Goal: Task Accomplishment & Management: Manage account settings

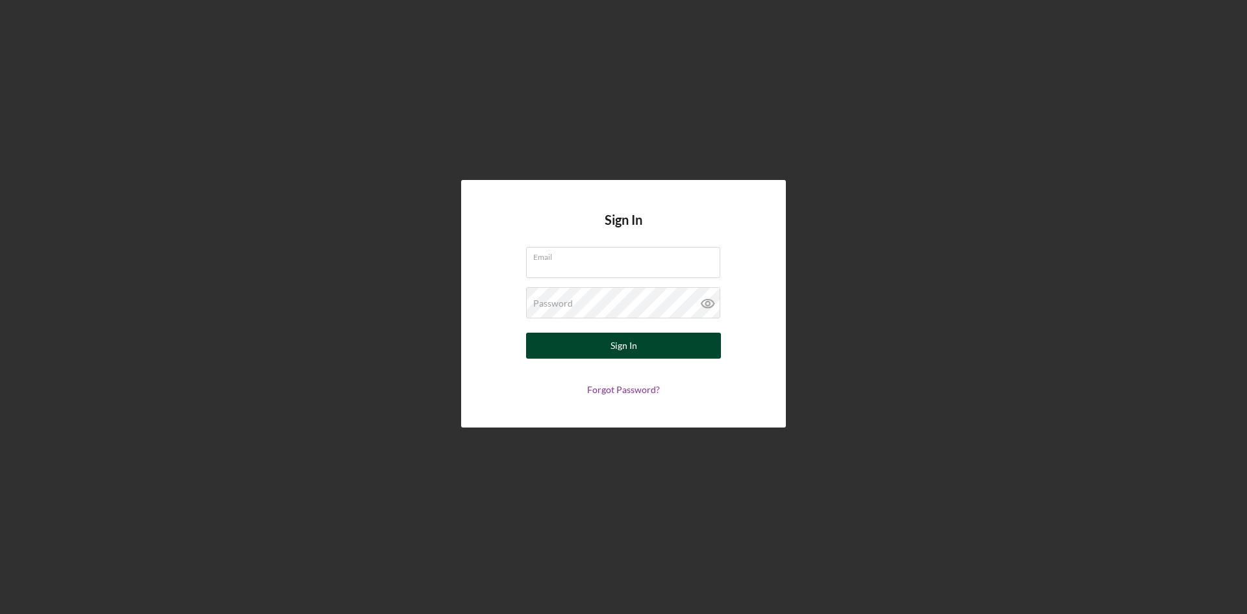
type input "eduardorcarp@gmail.com"
click at [617, 348] on div "Sign In" at bounding box center [624, 346] width 27 height 26
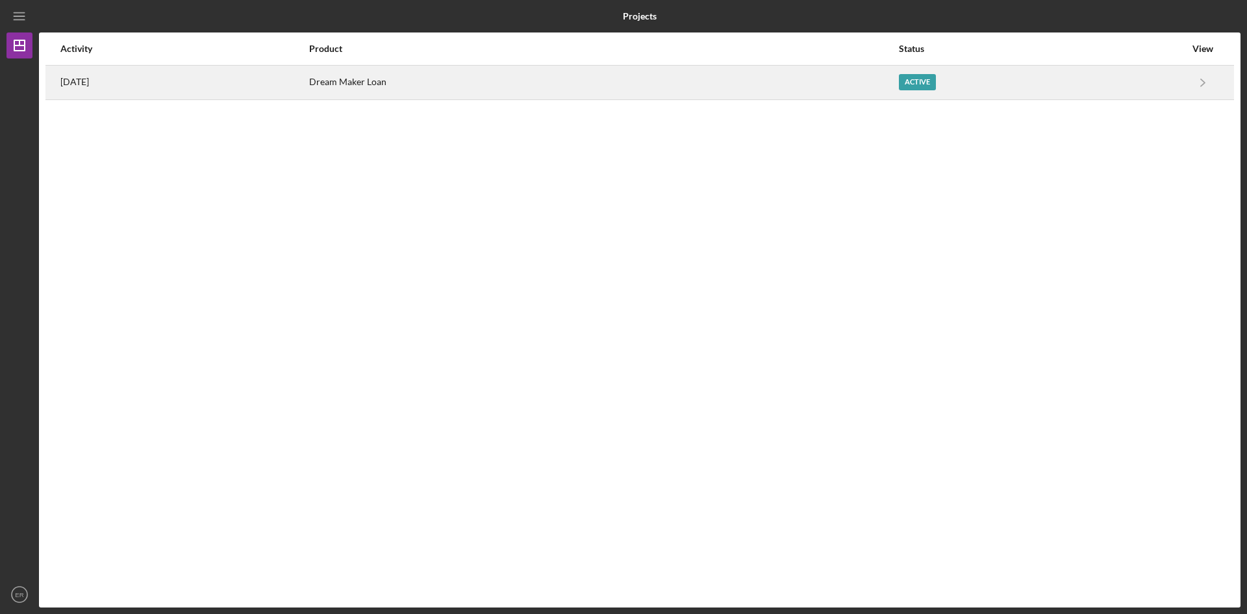
click at [159, 84] on div "[DATE]" at bounding box center [184, 82] width 248 height 32
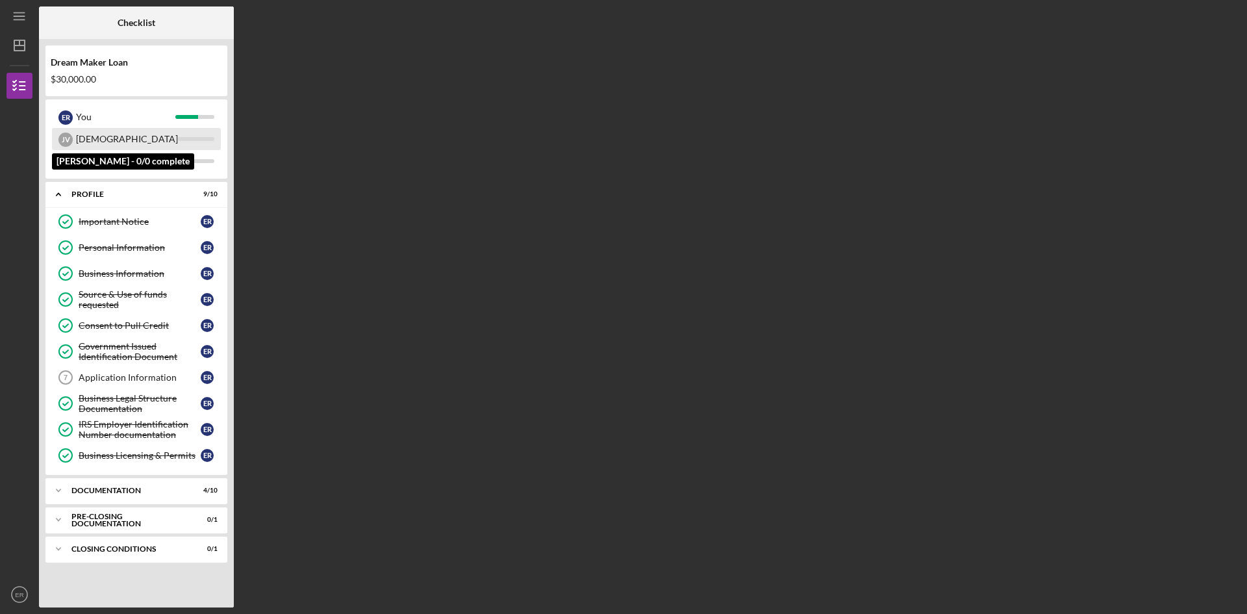
click at [103, 137] on div "[DEMOGRAPHIC_DATA]" at bounding box center [127, 139] width 102 height 22
click at [134, 372] on link "Application Information 7 Application Information E R" at bounding box center [136, 377] width 169 height 26
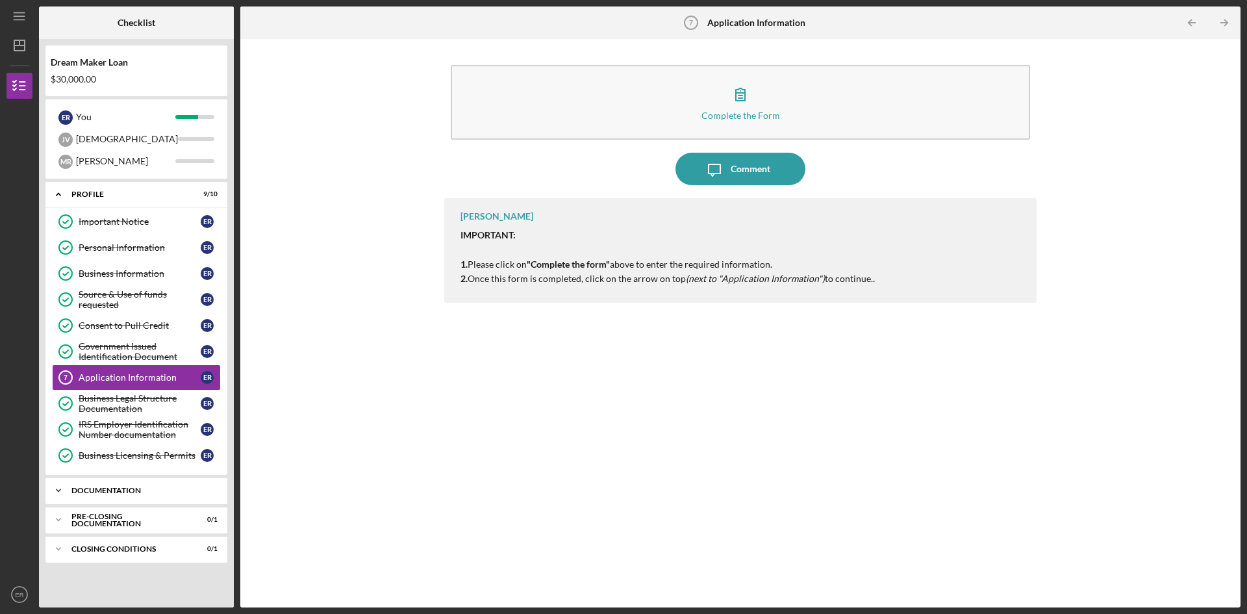
click at [110, 487] on div "Documentation" at bounding box center [141, 491] width 140 height 8
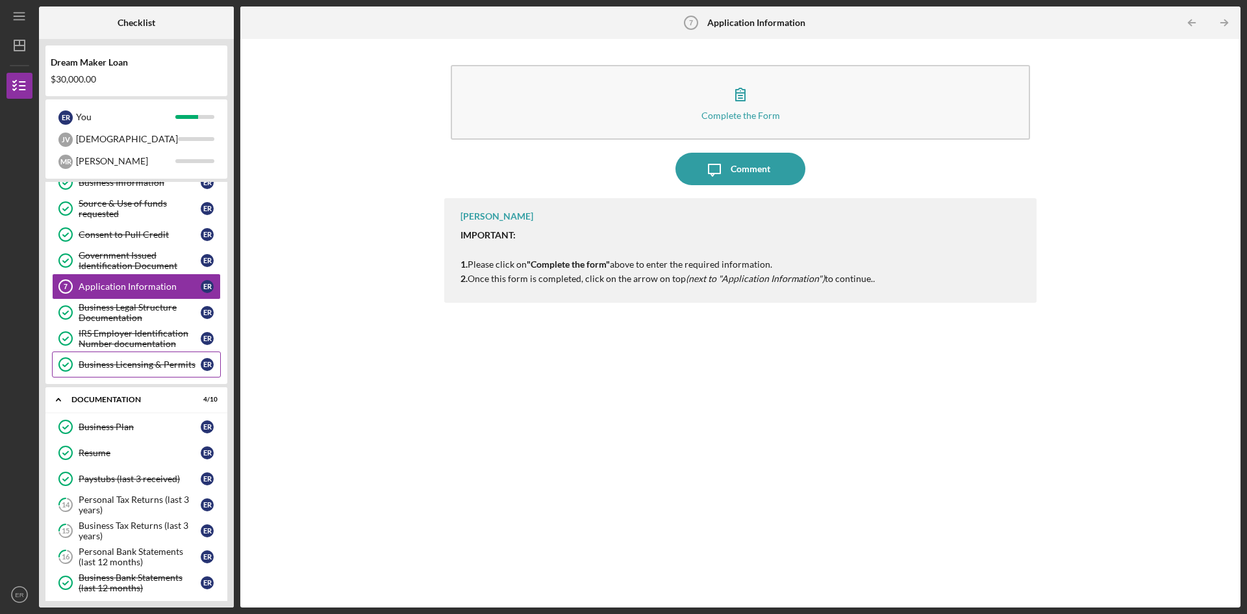
scroll to position [235, 0]
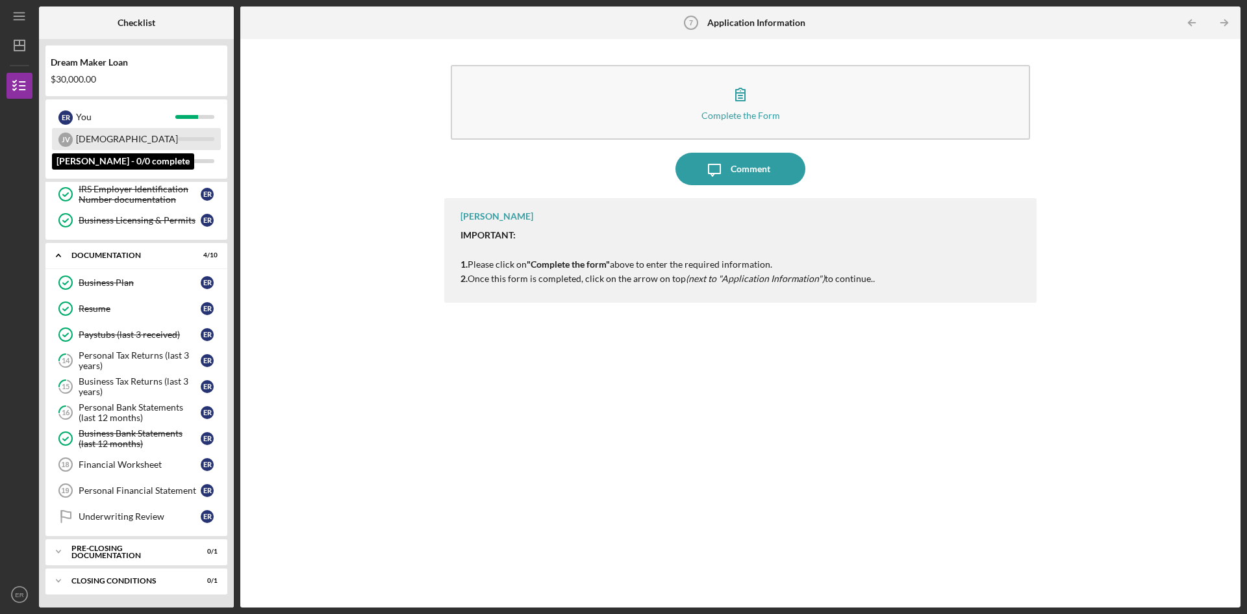
click at [86, 131] on div "[DEMOGRAPHIC_DATA]" at bounding box center [127, 139] width 102 height 22
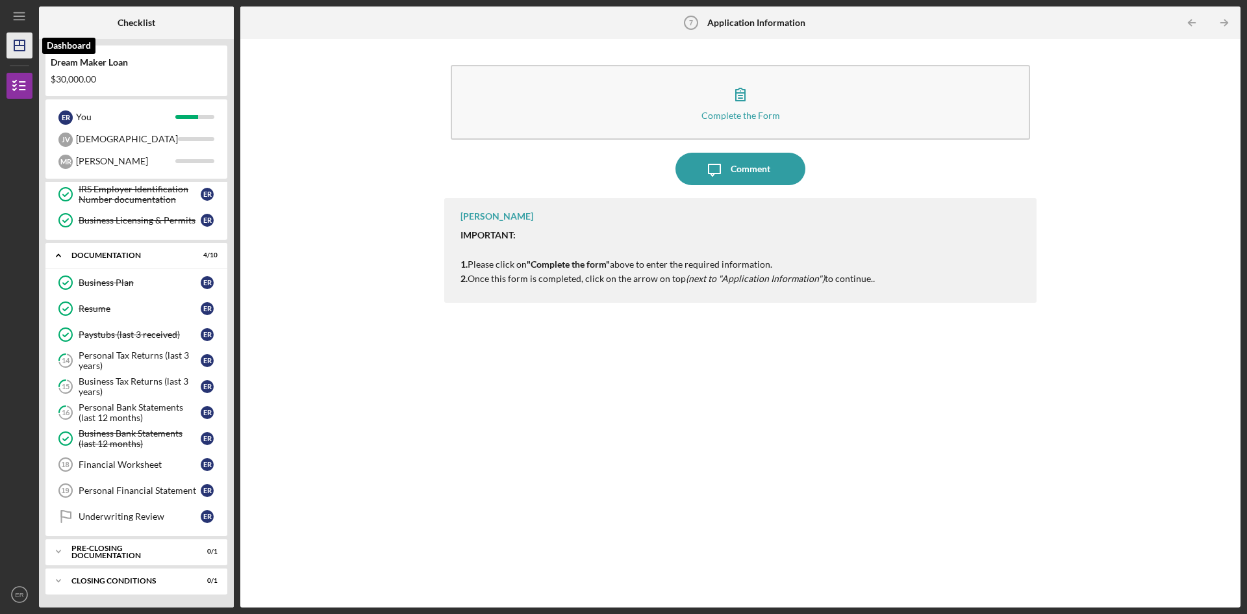
click at [25, 45] on line "button" at bounding box center [19, 45] width 10 height 0
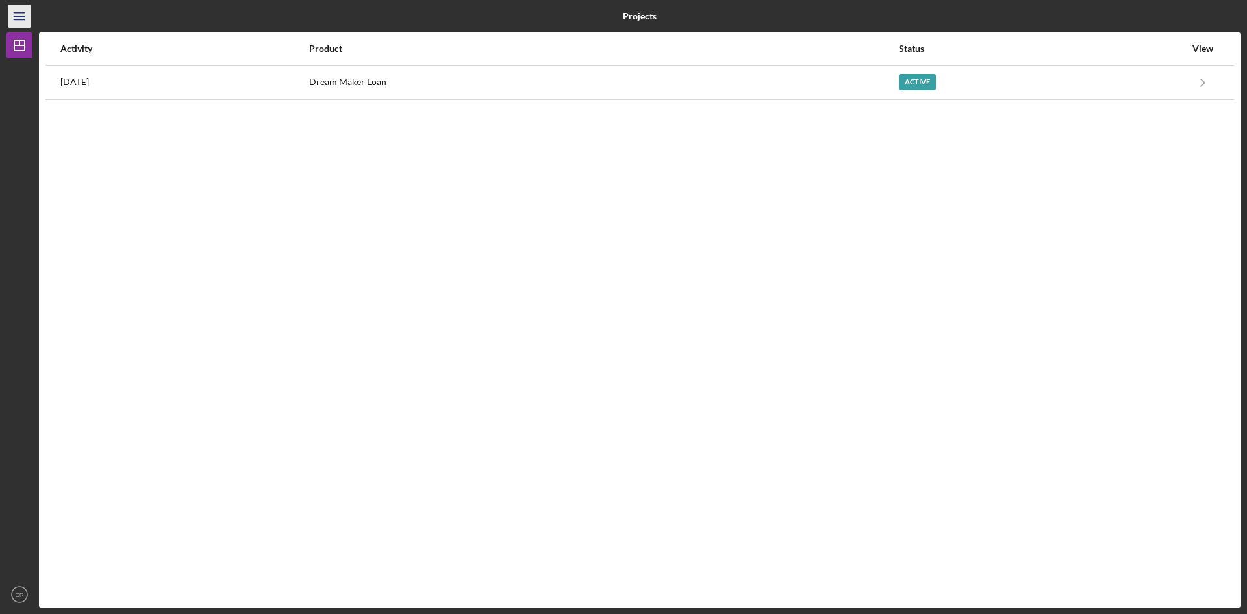
click at [20, 17] on icon "Icon/Menu" at bounding box center [19, 16] width 29 height 29
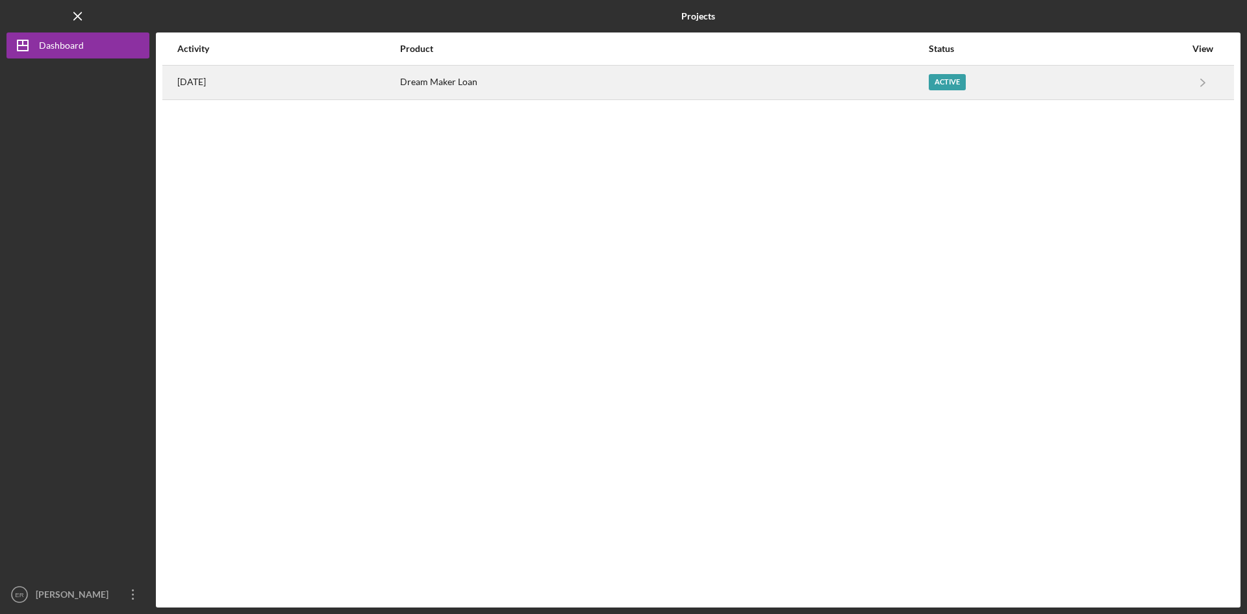
click at [273, 86] on div "[DATE]" at bounding box center [288, 82] width 222 height 32
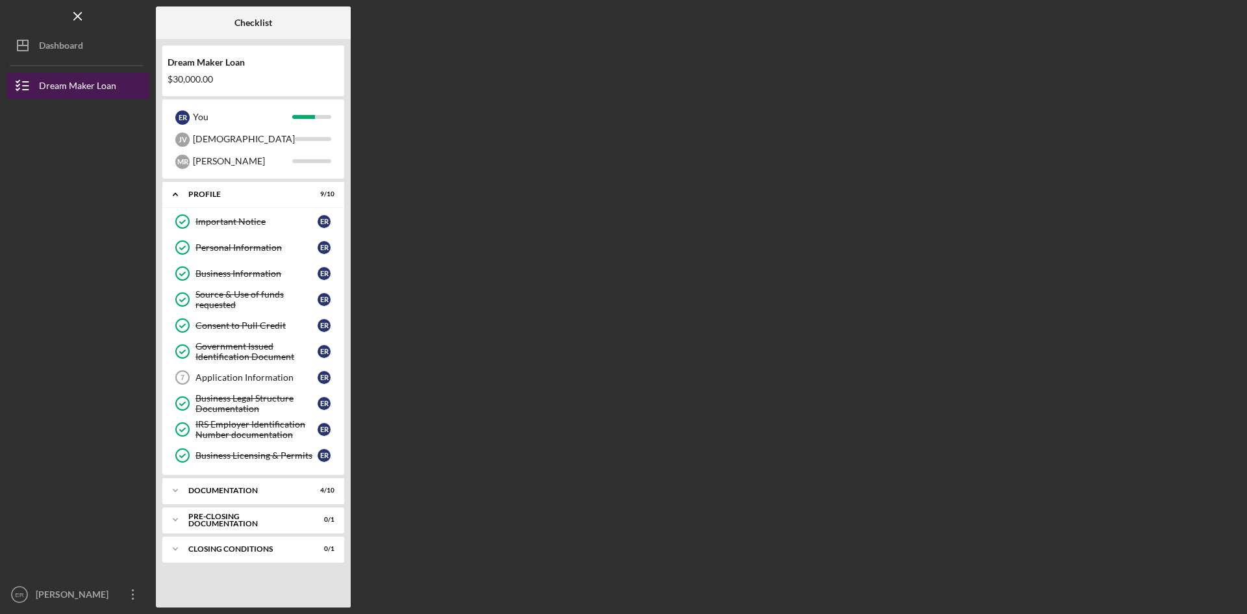
click at [92, 92] on div "Dream Maker Loan" at bounding box center [77, 87] width 77 height 29
click at [95, 88] on div "Dream Maker Loan" at bounding box center [77, 87] width 77 height 29
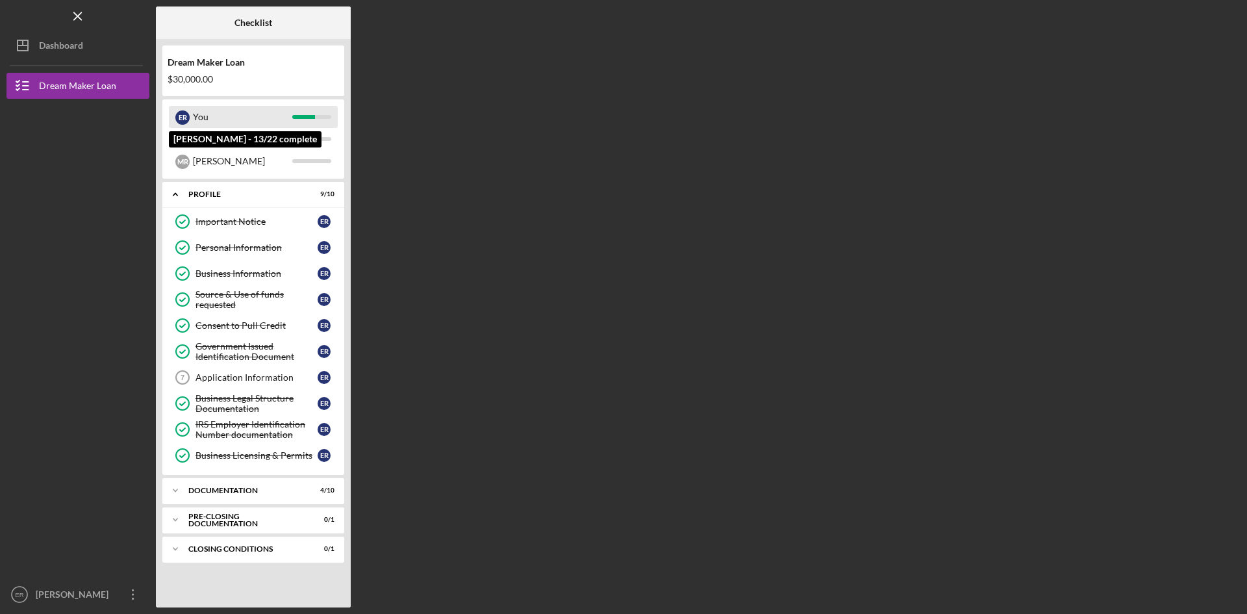
click at [216, 116] on div "You" at bounding box center [242, 117] width 99 height 22
click at [250, 214] on link "Important Notice Important Notice E R" at bounding box center [253, 222] width 169 height 26
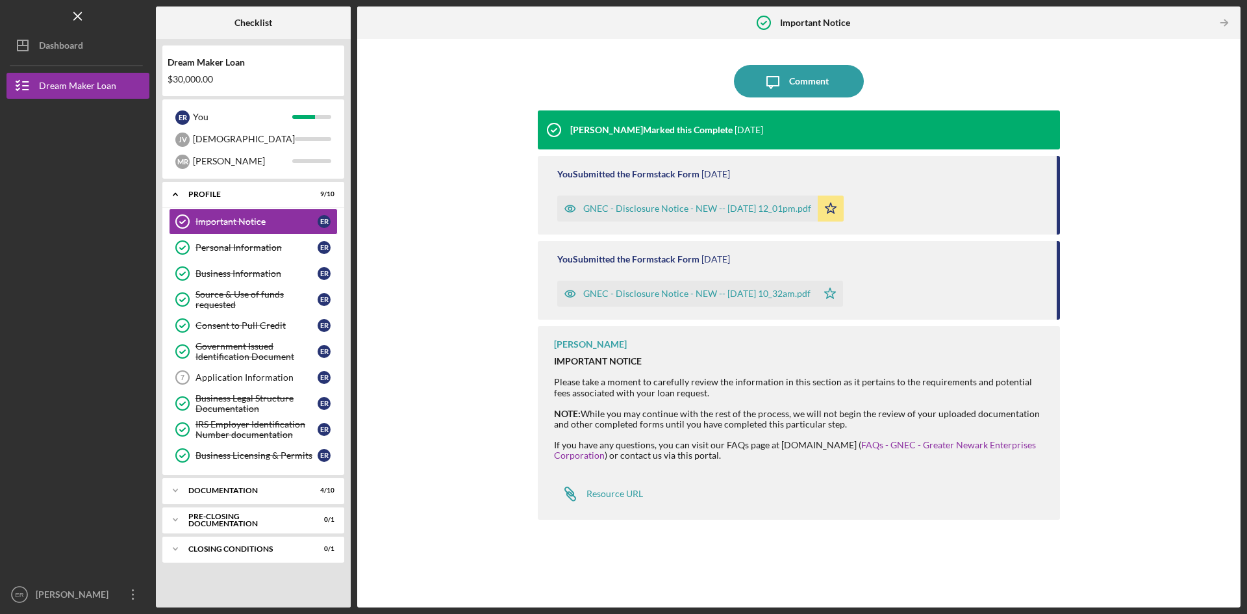
click at [93, 17] on div "Logo-Reversed Created with Sketch. Icon/Menu Close" at bounding box center [77, 16] width 143 height 32
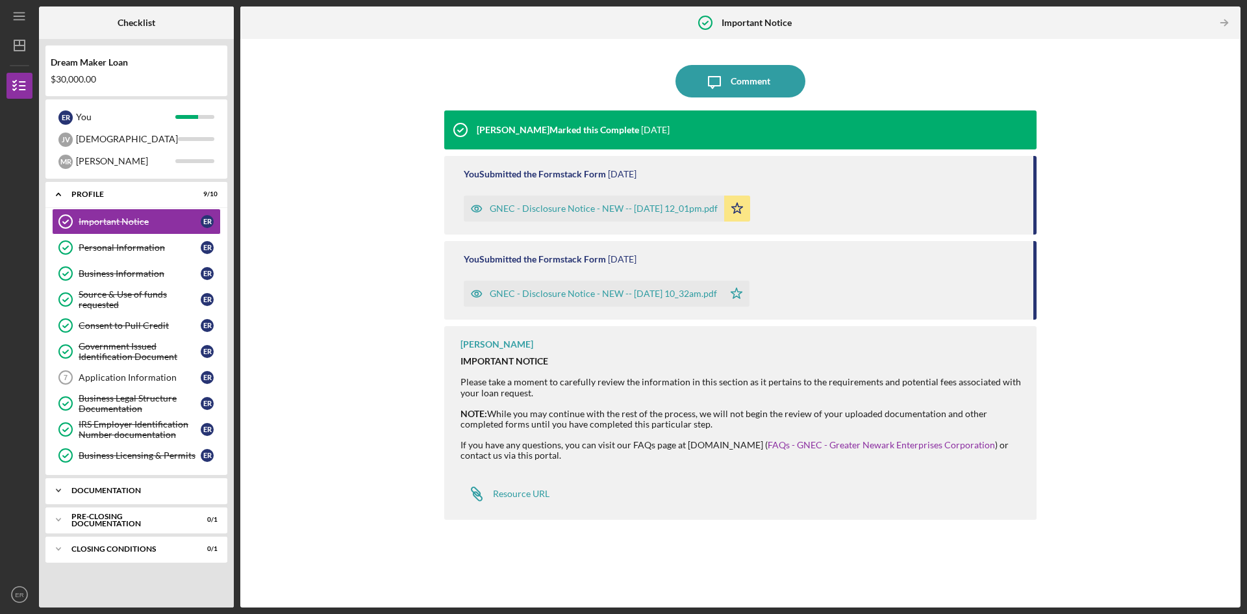
click at [139, 487] on div "Documentation" at bounding box center [141, 491] width 140 height 8
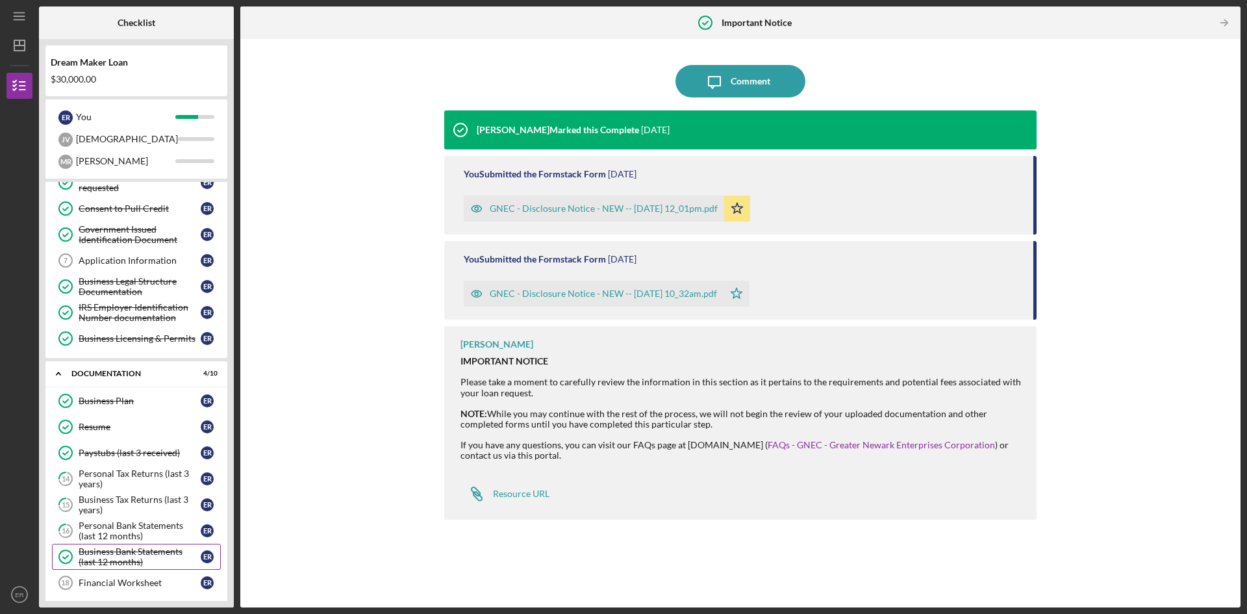
scroll to position [235, 0]
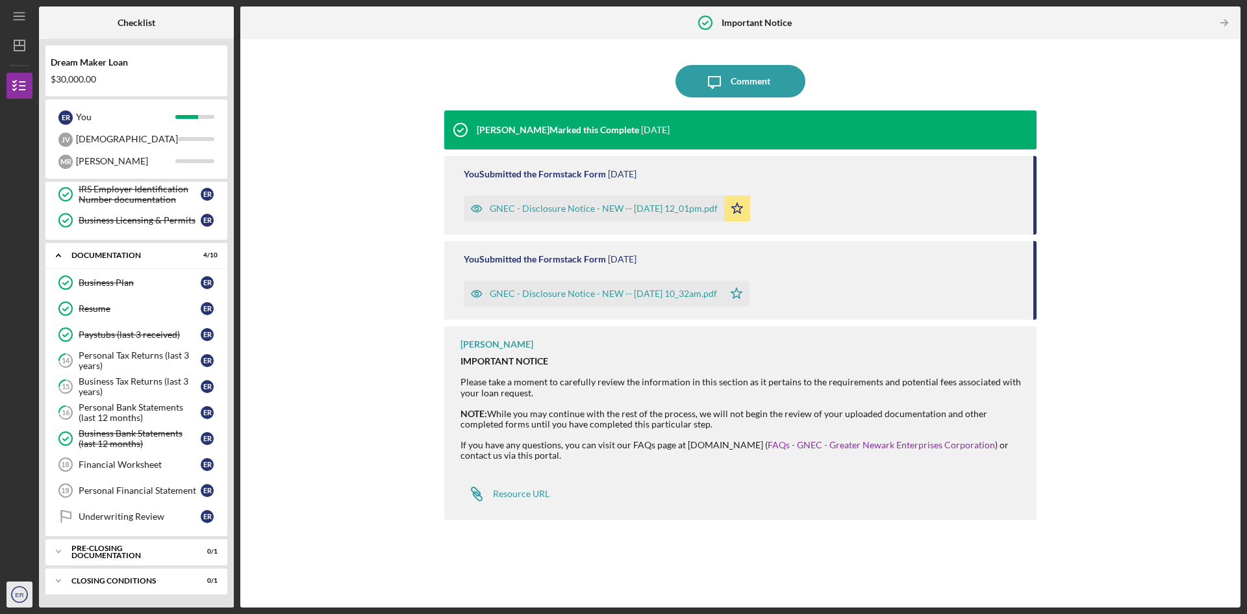
click at [12, 598] on circle "button" at bounding box center [20, 595] width 16 height 16
click at [80, 537] on div "Account Settings" at bounding box center [78, 537] width 143 height 27
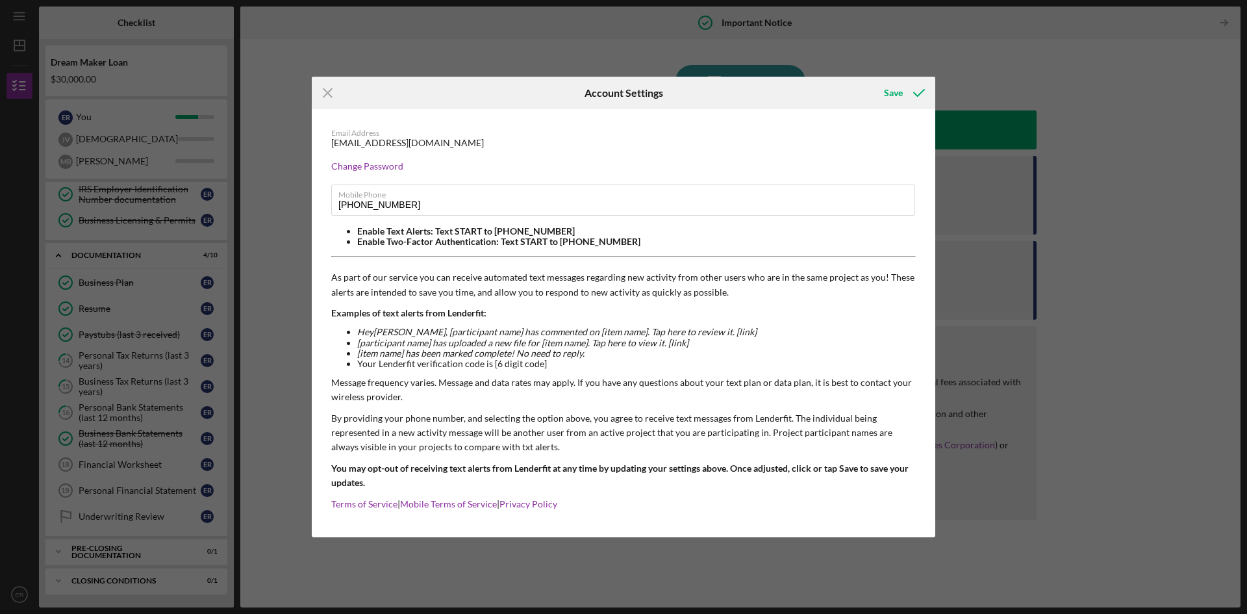
click at [622, 43] on div "Icon/Menu Close Account Settings Save Email Address eduardorcarp@gmail.com Chan…" at bounding box center [623, 307] width 1247 height 614
click at [283, 90] on div "Icon/Menu Close Account Settings Save Email Address eduardorcarp@gmail.com Chan…" at bounding box center [623, 307] width 1247 height 614
click at [328, 95] on icon "Icon/Menu Close" at bounding box center [328, 93] width 32 height 32
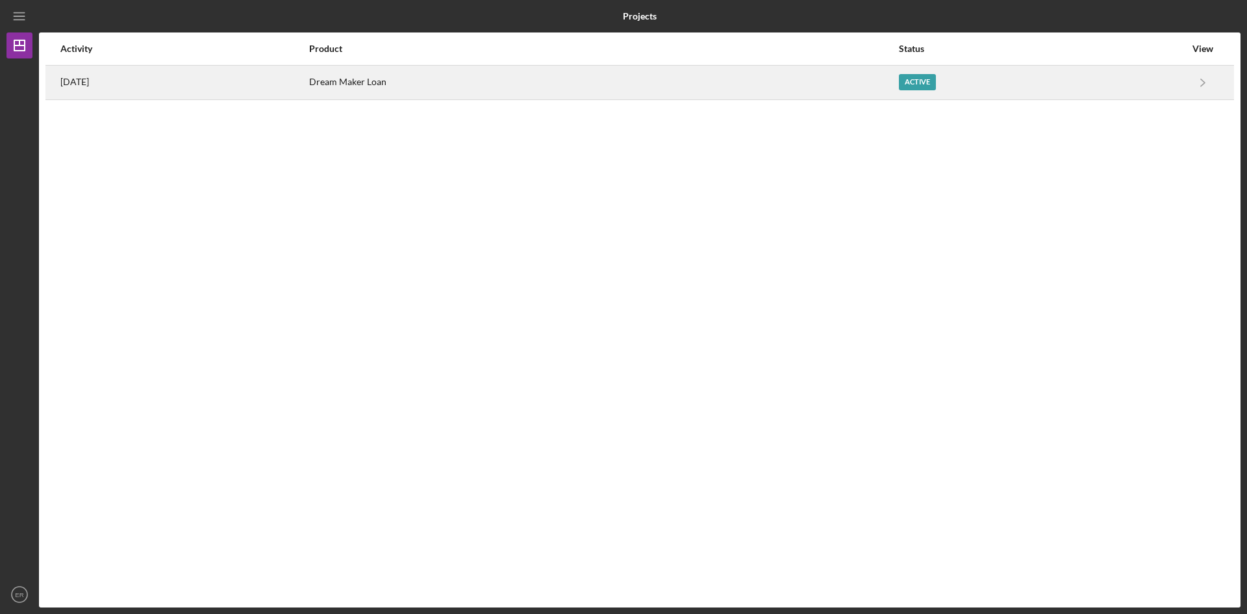
click at [1172, 75] on div "Active" at bounding box center [1042, 82] width 287 height 32
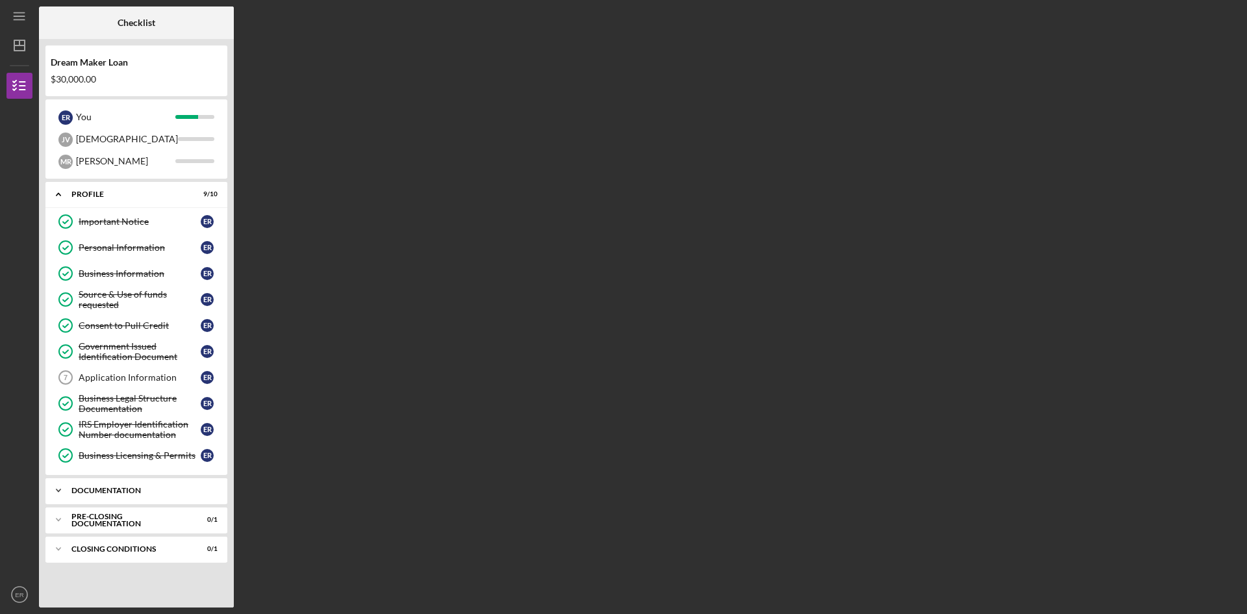
click at [125, 495] on div "Icon/Expander Documentation 4 / 10" at bounding box center [136, 491] width 182 height 26
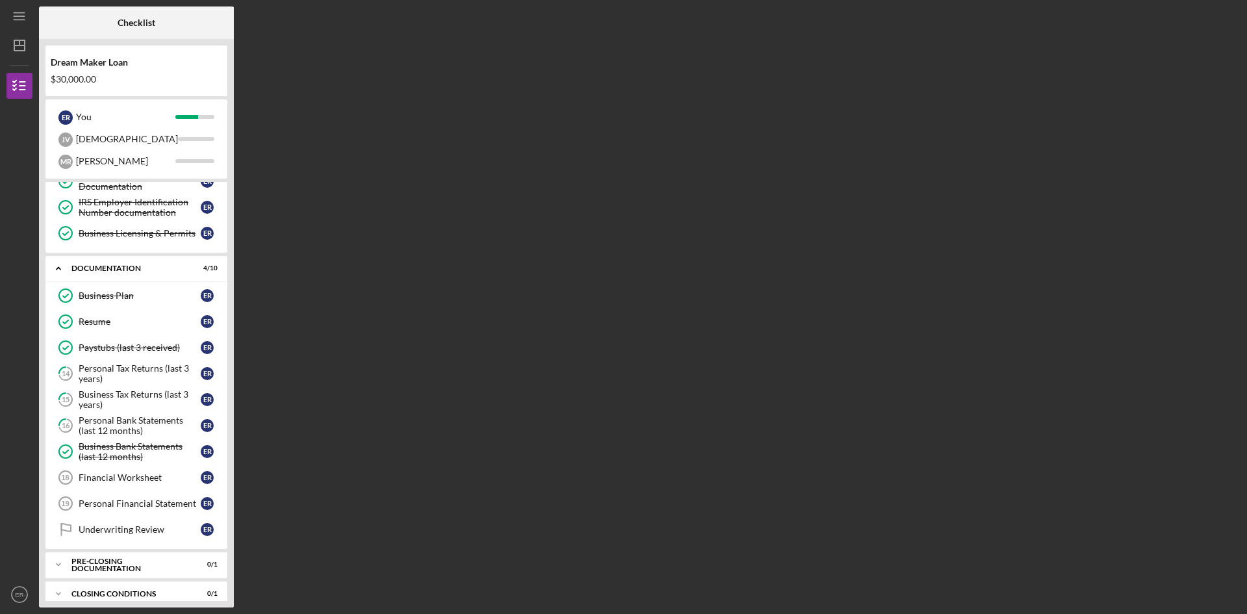
scroll to position [235, 0]
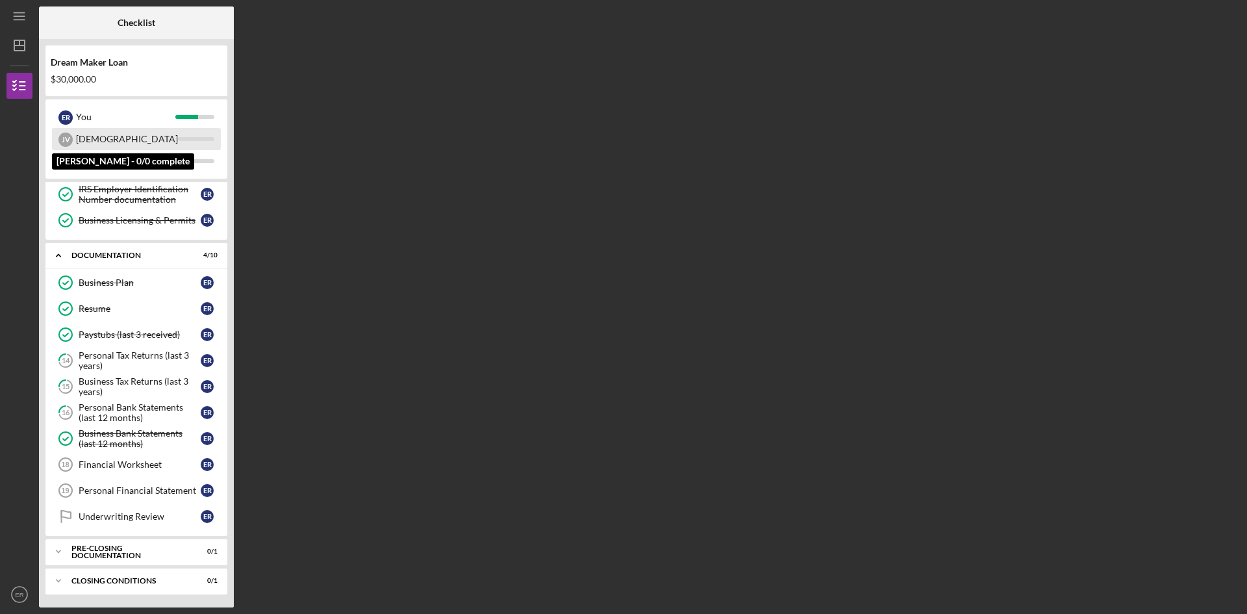
click at [102, 147] on div "[DEMOGRAPHIC_DATA]" at bounding box center [127, 139] width 102 height 22
click at [110, 169] on div "[PERSON_NAME]" at bounding box center [125, 161] width 99 height 22
click at [107, 148] on div "[DEMOGRAPHIC_DATA]" at bounding box center [127, 139] width 102 height 22
click at [161, 253] on div "Documentation" at bounding box center [141, 255] width 140 height 8
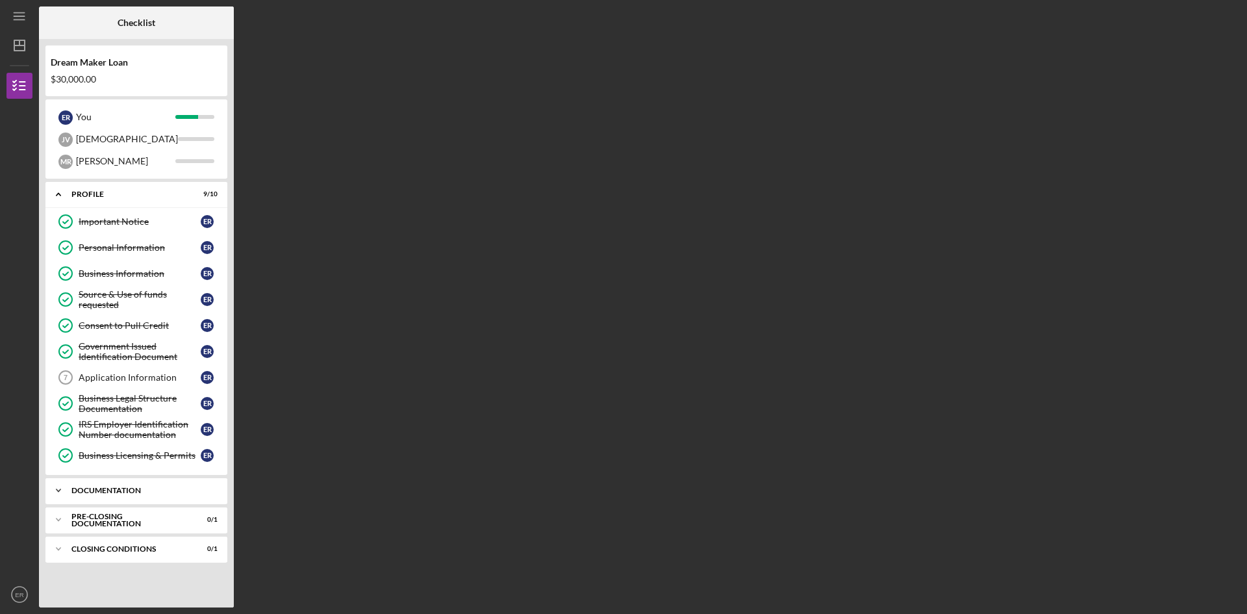
click at [111, 491] on div "Documentation" at bounding box center [141, 491] width 140 height 8
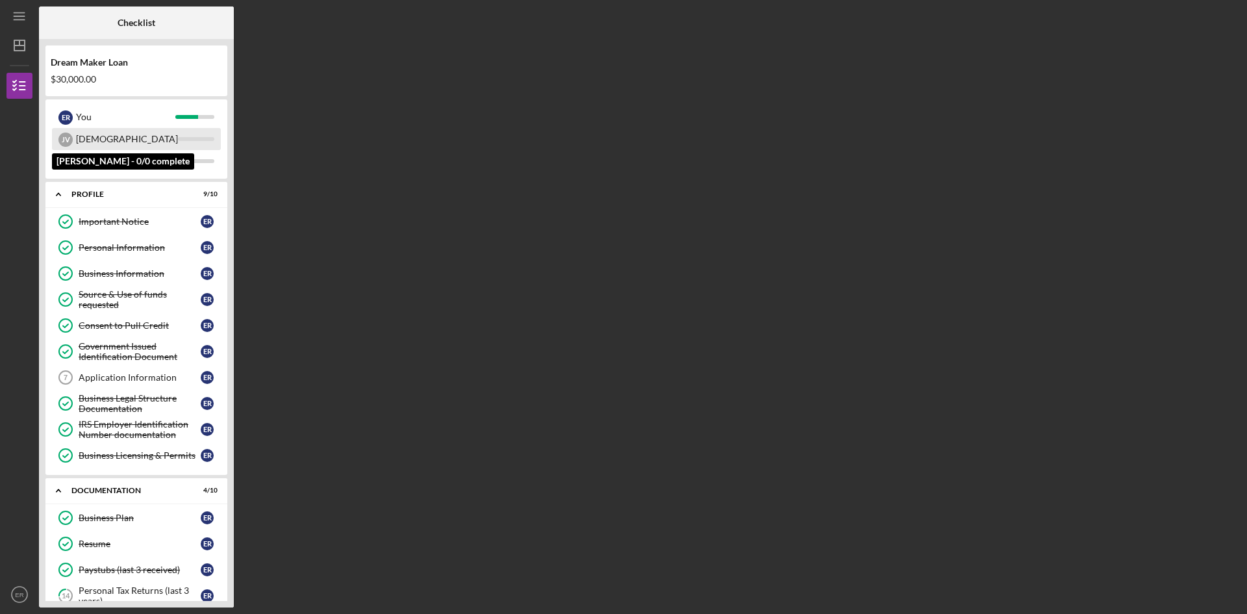
click at [108, 141] on div "[DEMOGRAPHIC_DATA]" at bounding box center [127, 139] width 102 height 22
click at [417, 219] on div "Checklist Dream Maker Loan $30,000.00 E R You [PERSON_NAME] [PERSON_NAME] Icon/…" at bounding box center [640, 306] width 1202 height 601
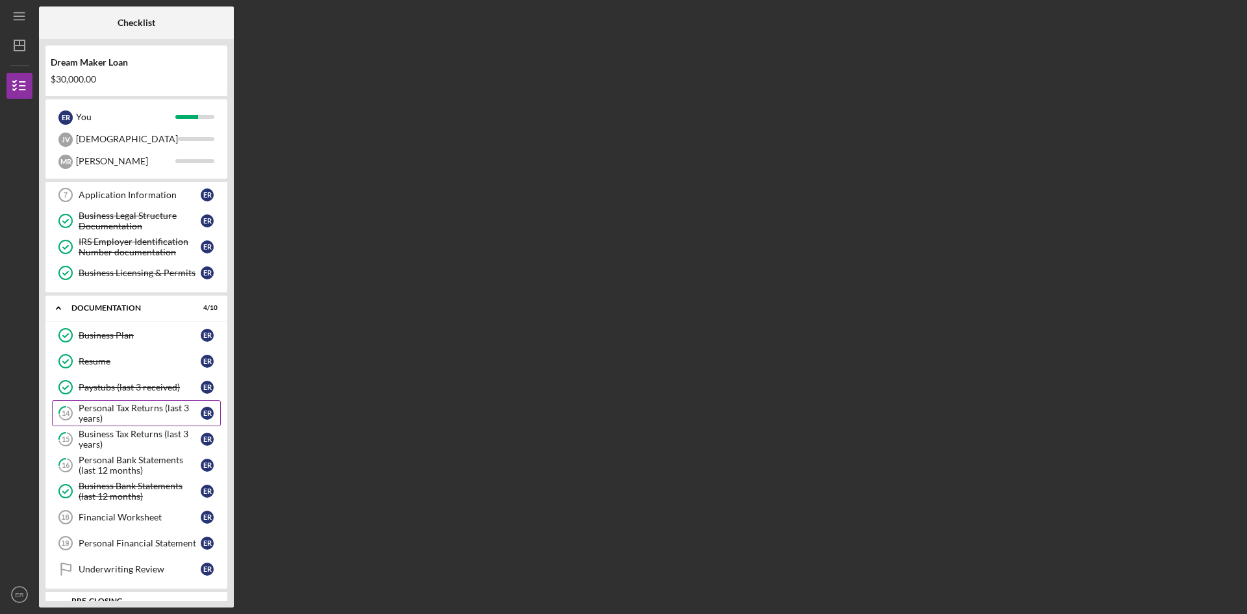
scroll to position [235, 0]
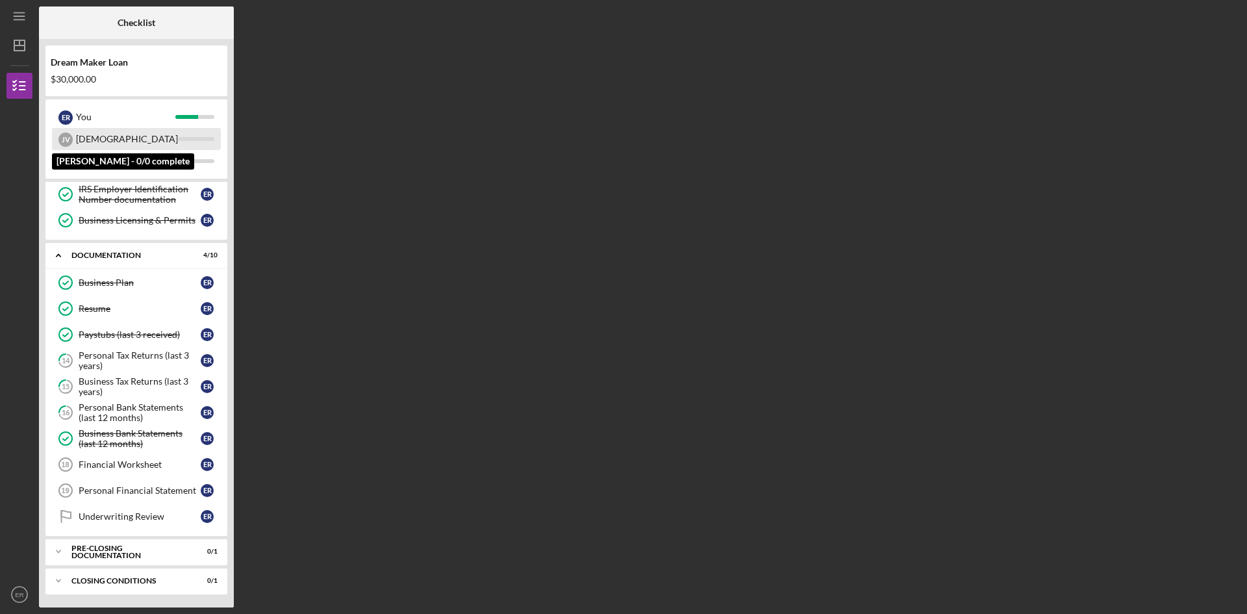
click at [115, 138] on div "[DEMOGRAPHIC_DATA]" at bounding box center [127, 139] width 102 height 22
click at [88, 163] on div "[PERSON_NAME]" at bounding box center [125, 161] width 99 height 22
click at [90, 147] on div "[DEMOGRAPHIC_DATA]" at bounding box center [127, 139] width 102 height 22
